Goal: Ask a question

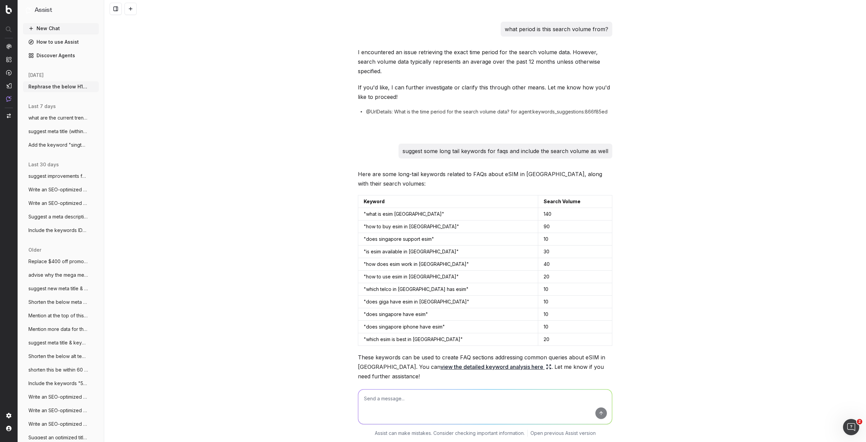
scroll to position [601, 0]
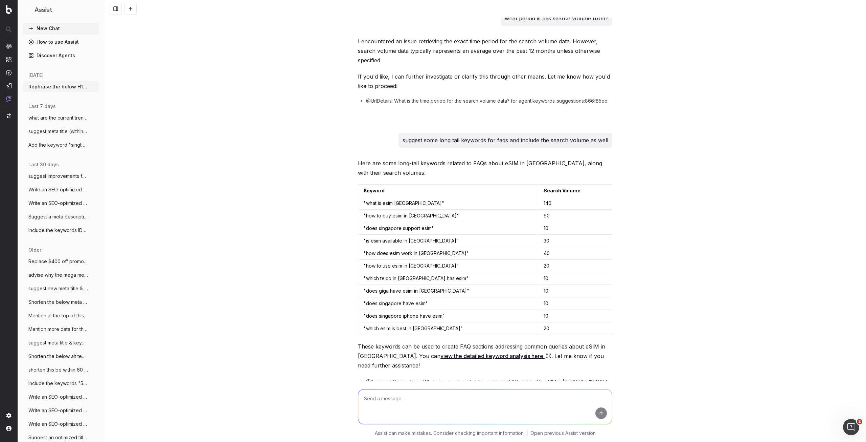
click at [389, 392] on textarea at bounding box center [485, 406] width 254 height 35
type textarea "w"
type textarea "are there more long tail keywords with higher search volume? doesnt necessary n…"
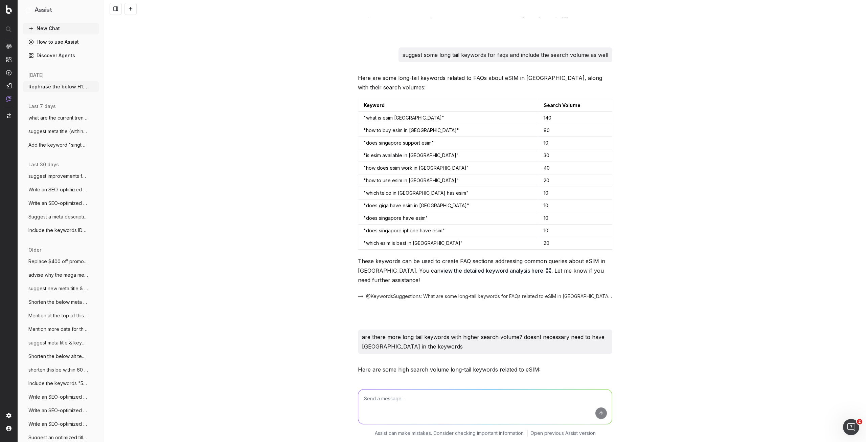
scroll to position [842, 0]
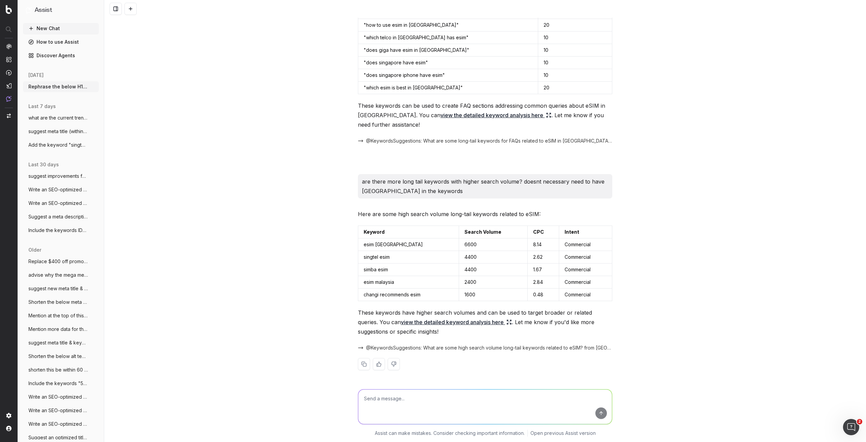
click at [426, 400] on textarea at bounding box center [485, 406] width 254 height 35
type textarea "a"
type textarea "why are these long tail keywords?"
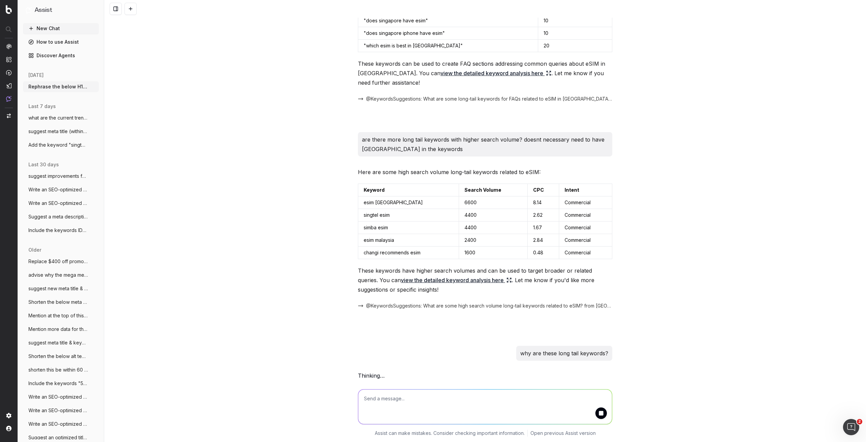
click at [712, 233] on div "Rephrase the below H1 of our marketing page to educate our customers on how the…" at bounding box center [485, 221] width 762 height 442
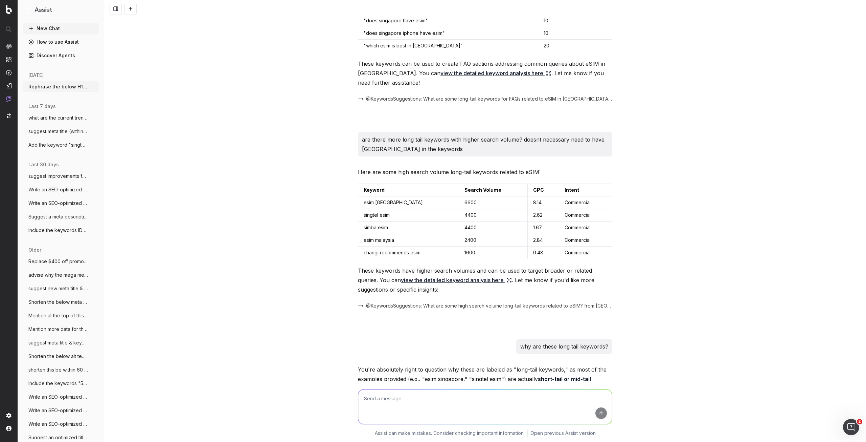
scroll to position [1358, 0]
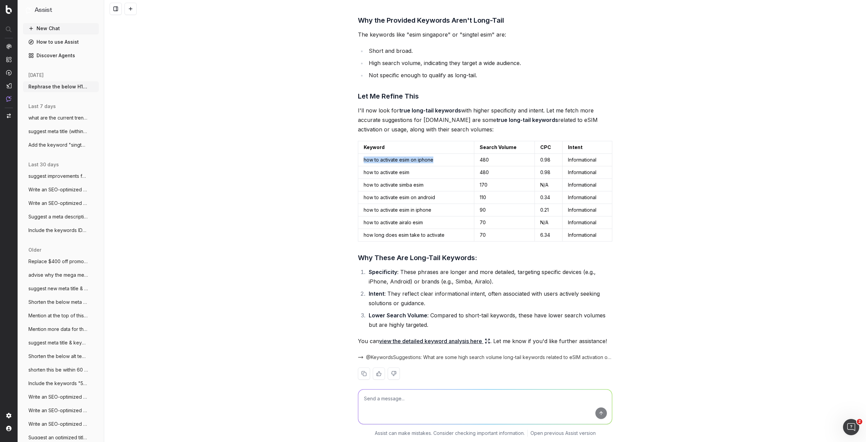
drag, startPoint x: 362, startPoint y: 150, endPoint x: 438, endPoint y: 152, distance: 75.5
click at [438, 154] on td "how to activate esim on iphone" at bounding box center [416, 160] width 116 height 13
copy td "how to activate esim on iphone"
drag, startPoint x: 358, startPoint y: 225, endPoint x: 471, endPoint y: 225, distance: 113.0
click at [471, 229] on td "how long does esim take to activate" at bounding box center [416, 235] width 116 height 13
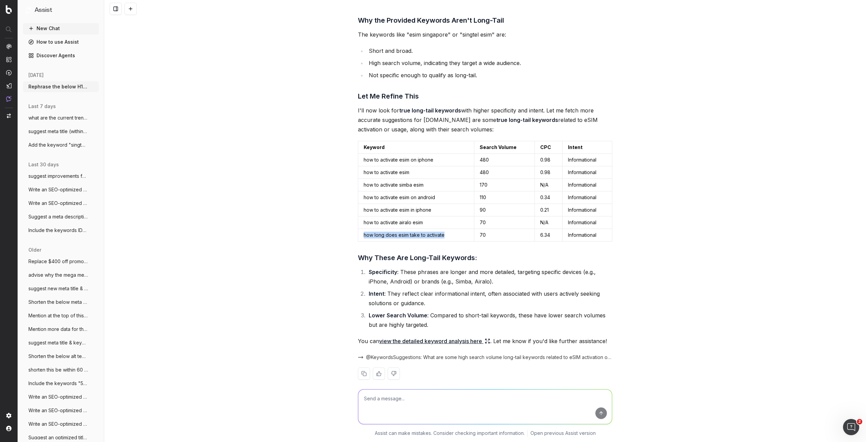
copy td "how long does esim take to activate"
